Goal: Information Seeking & Learning: Find specific fact

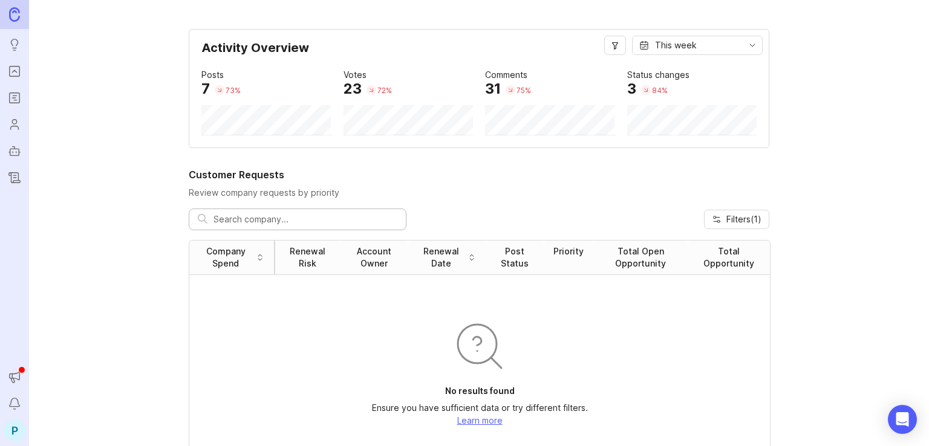
click at [13, 73] on icon "Portal" at bounding box center [14, 71] width 13 height 15
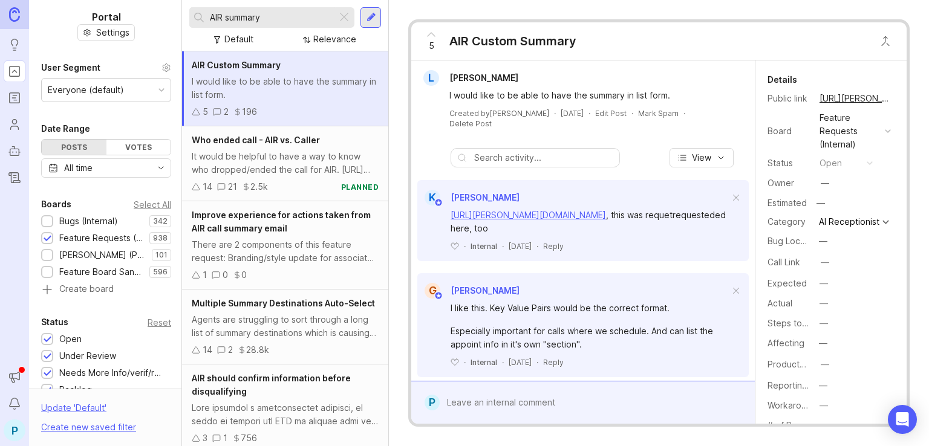
click at [77, 223] on div "Bugs (Internal)" at bounding box center [88, 221] width 59 height 13
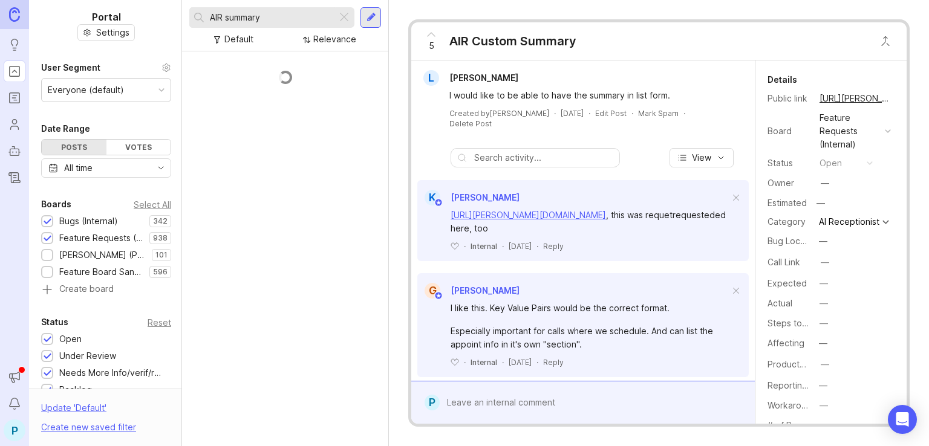
scroll to position [259, 0]
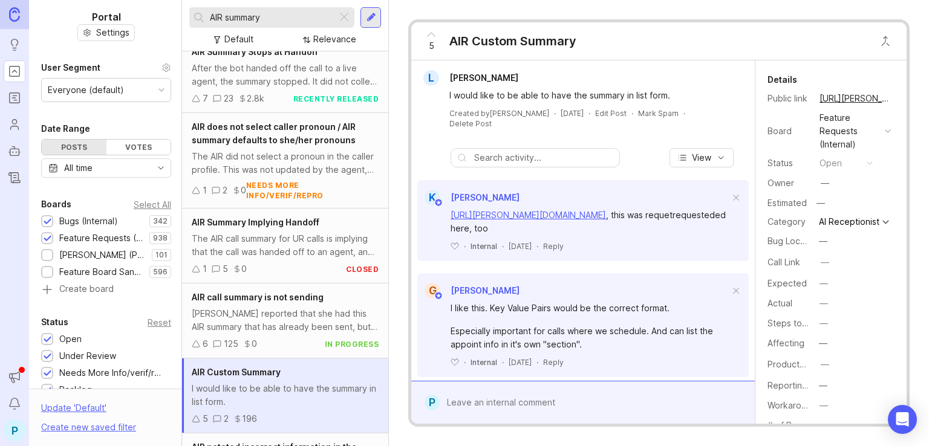
click at [97, 253] on div "[PERSON_NAME] (Public)" at bounding box center [102, 255] width 86 height 13
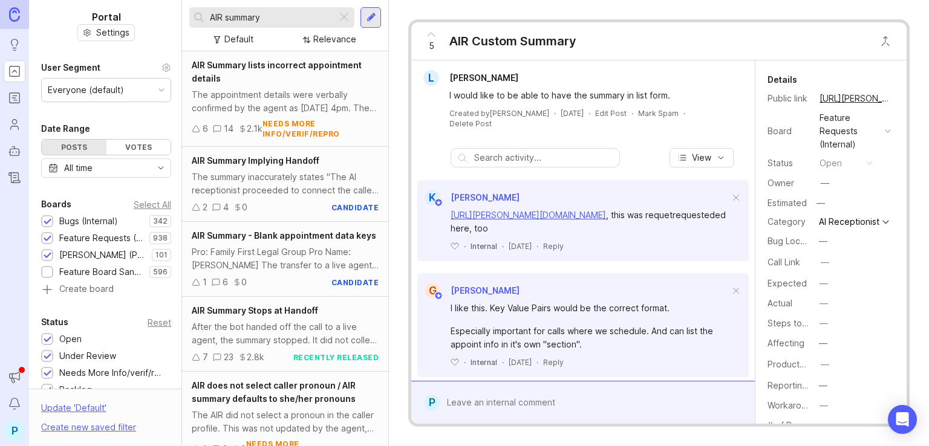
drag, startPoint x: 282, startPoint y: 18, endPoint x: 218, endPoint y: 18, distance: 64.7
click at [218, 18] on input "AIR summary" at bounding box center [271, 17] width 122 height 13
type input "A"
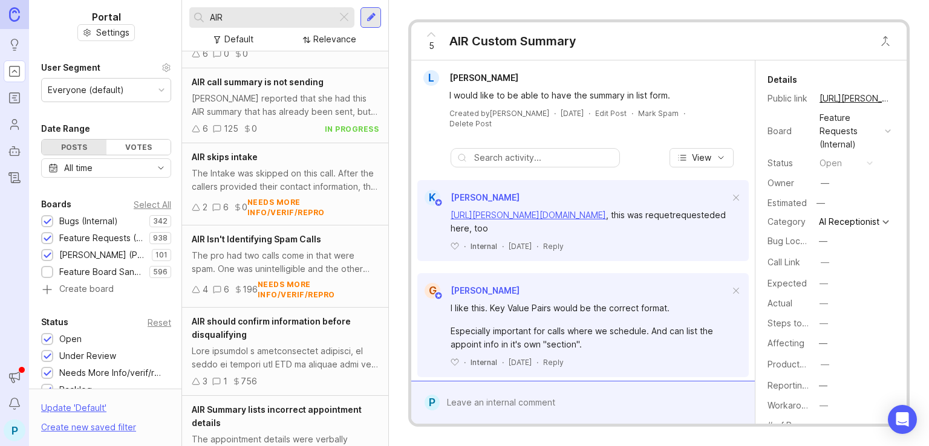
scroll to position [550, 0]
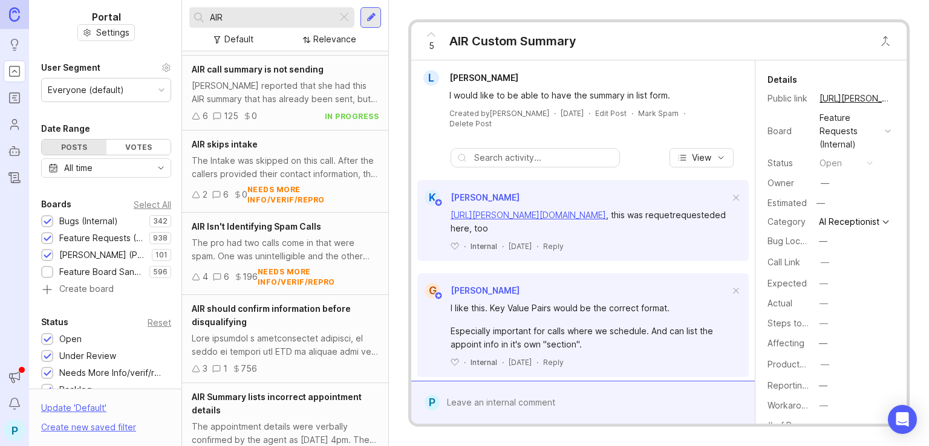
type input "AIR"
click at [282, 165] on div "The Intake was skipped on this call. After the callers provided their contact i…" at bounding box center [285, 167] width 187 height 27
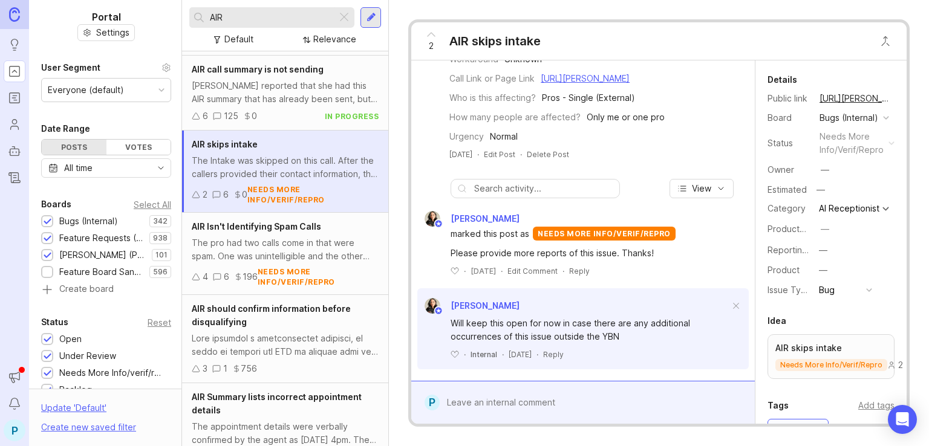
scroll to position [242, 0]
